Goal: Information Seeking & Learning: Find specific fact

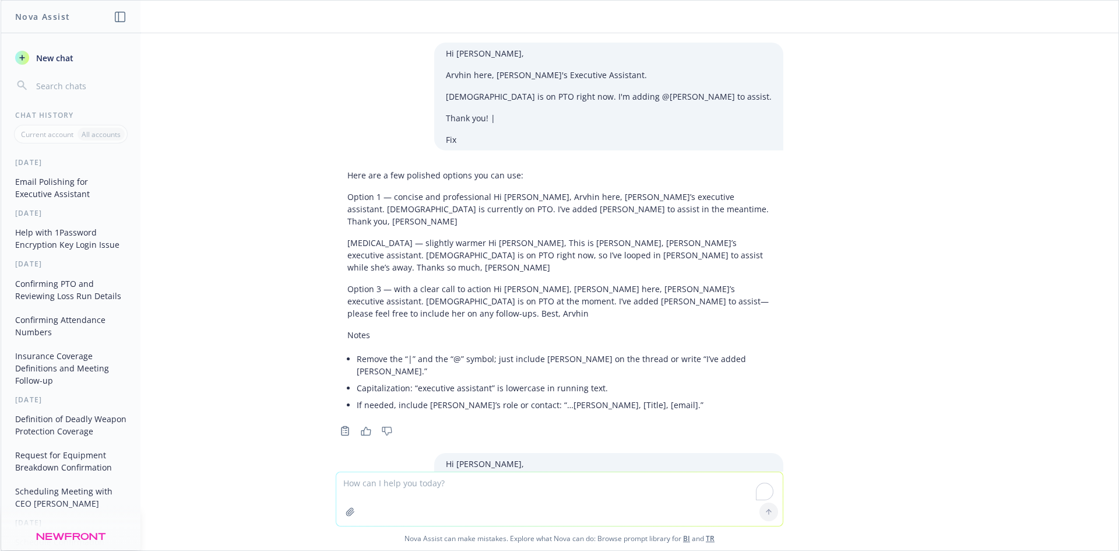
scroll to position [2361, 0]
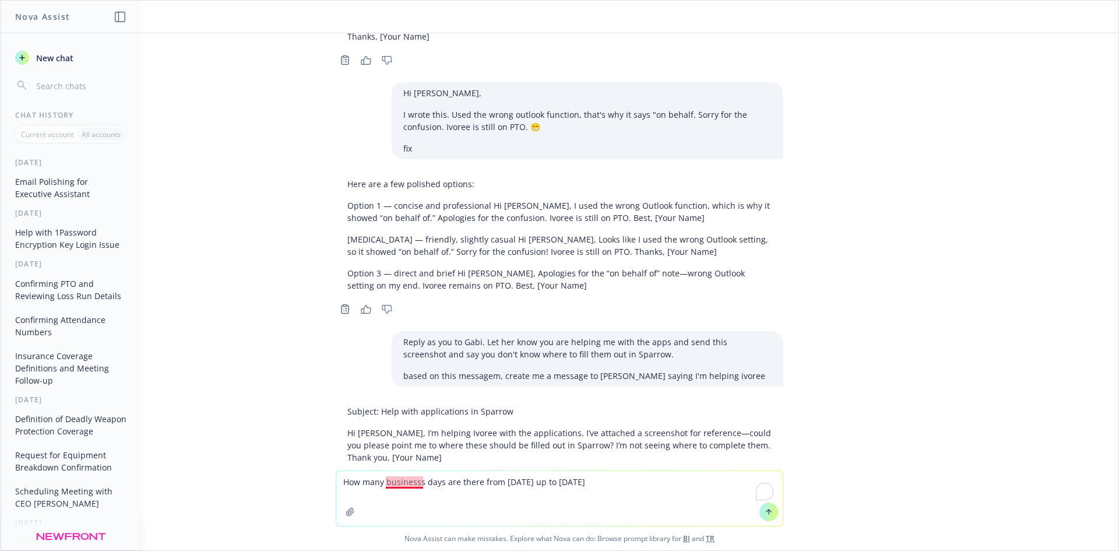
click at [406, 480] on textarea "How many businesss days are there from [DATE] up to [DATE]" at bounding box center [559, 498] width 447 height 55
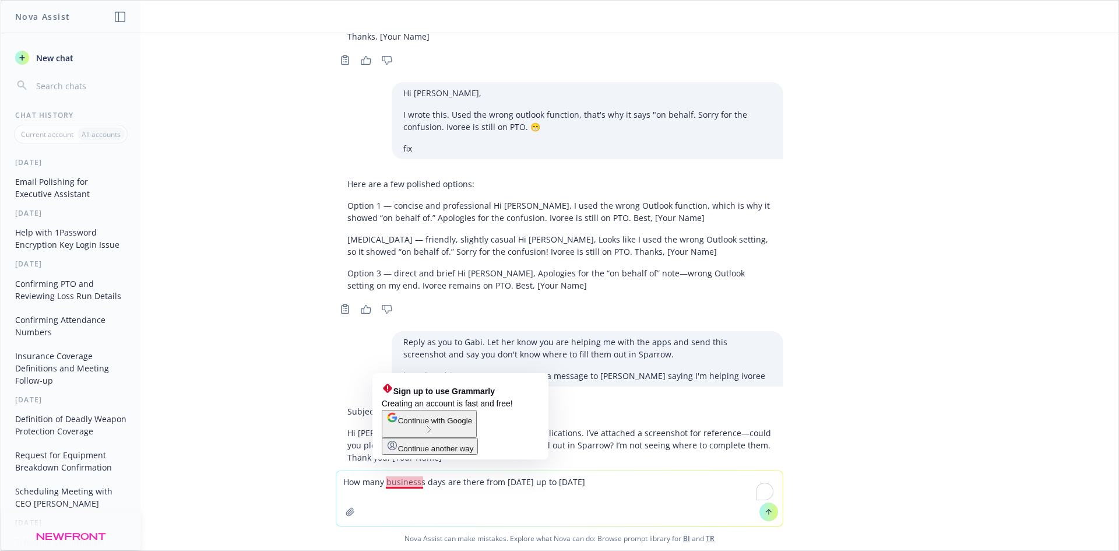
click at [416, 483] on textarea "How many businesss days are there from [DATE] up to [DATE]" at bounding box center [559, 498] width 447 height 55
type textarea "How many business days are there from [DATE] up to [DATE]"
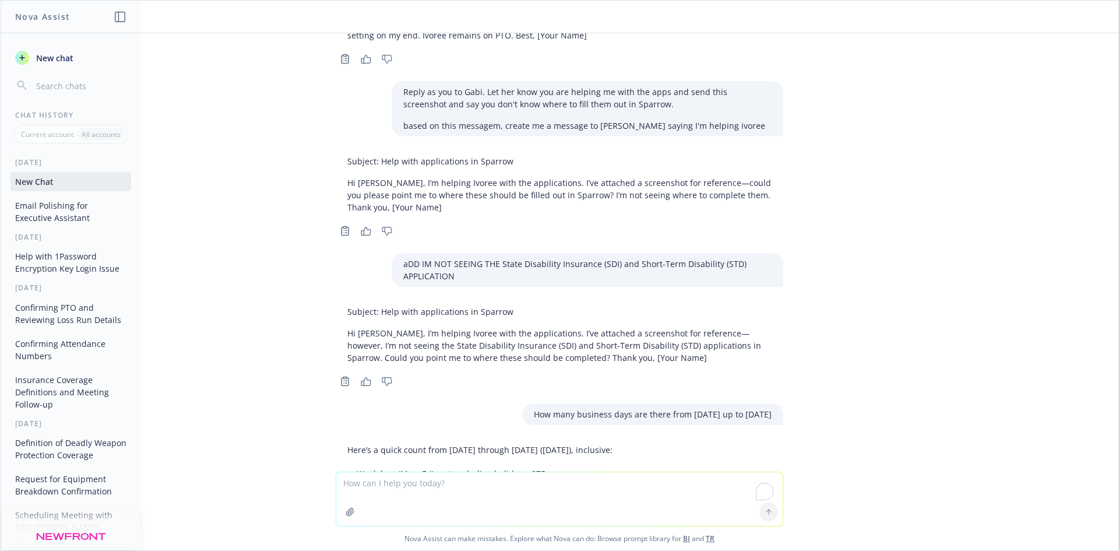
scroll to position [2620, 0]
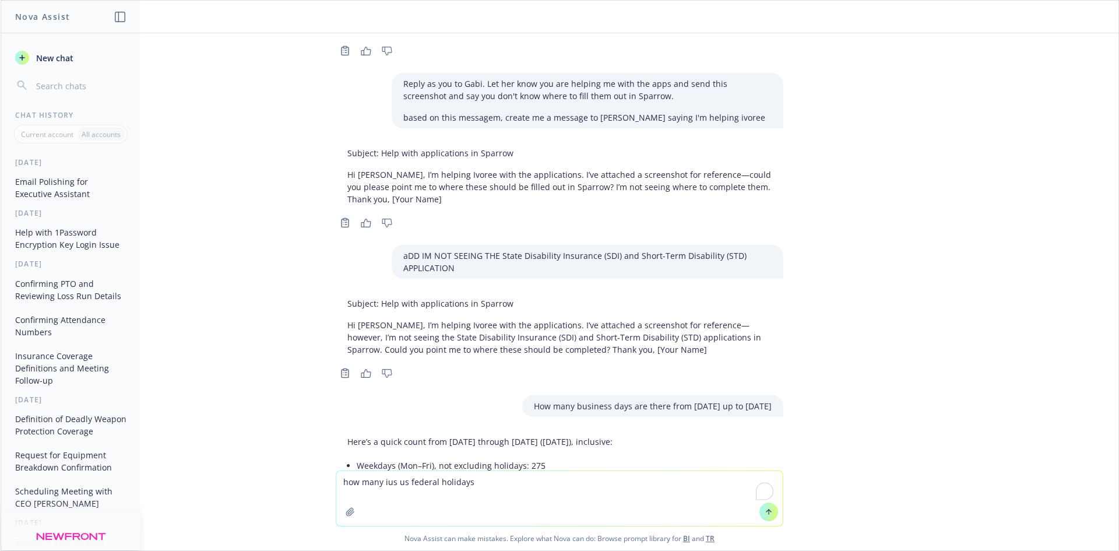
click at [379, 484] on textarea "how many ius us federal holidays" at bounding box center [559, 498] width 447 height 55
type textarea "how many days ius us federal holidays"
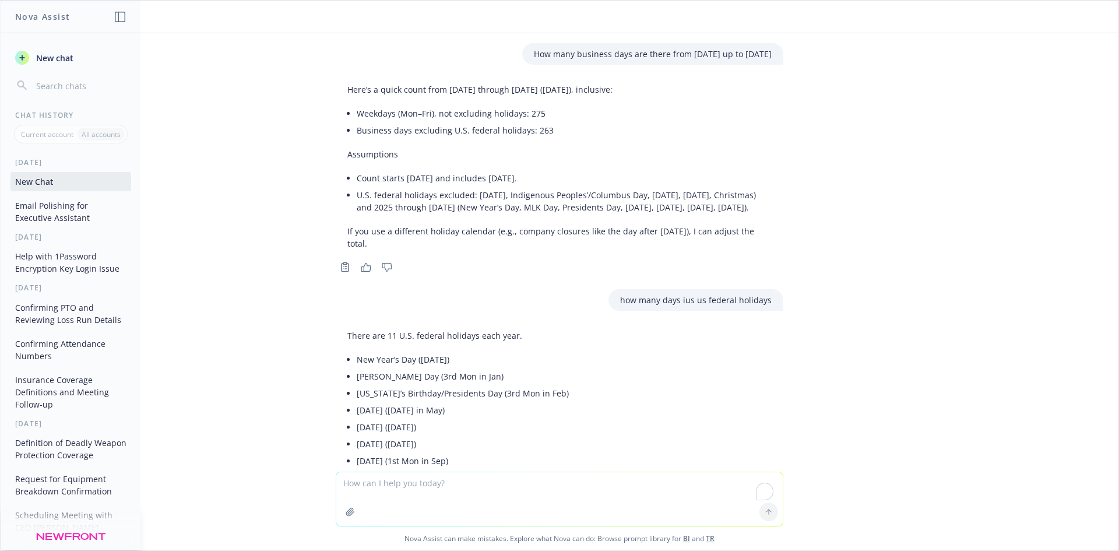
scroll to position [3018, 0]
